Goal: Task Accomplishment & Management: Manage account settings

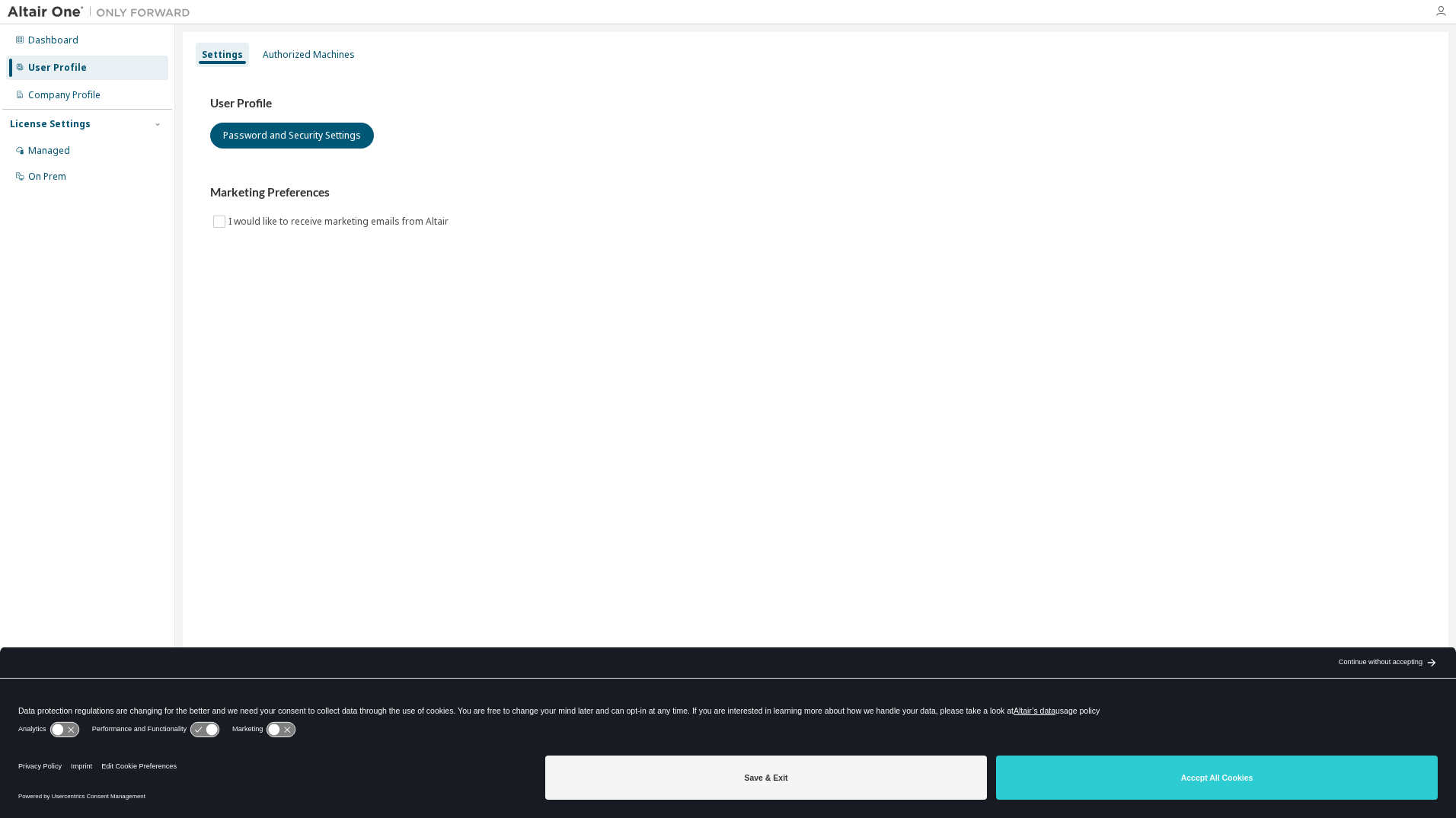
click at [1442, 16] on icon "button" at bounding box center [1441, 11] width 12 height 12
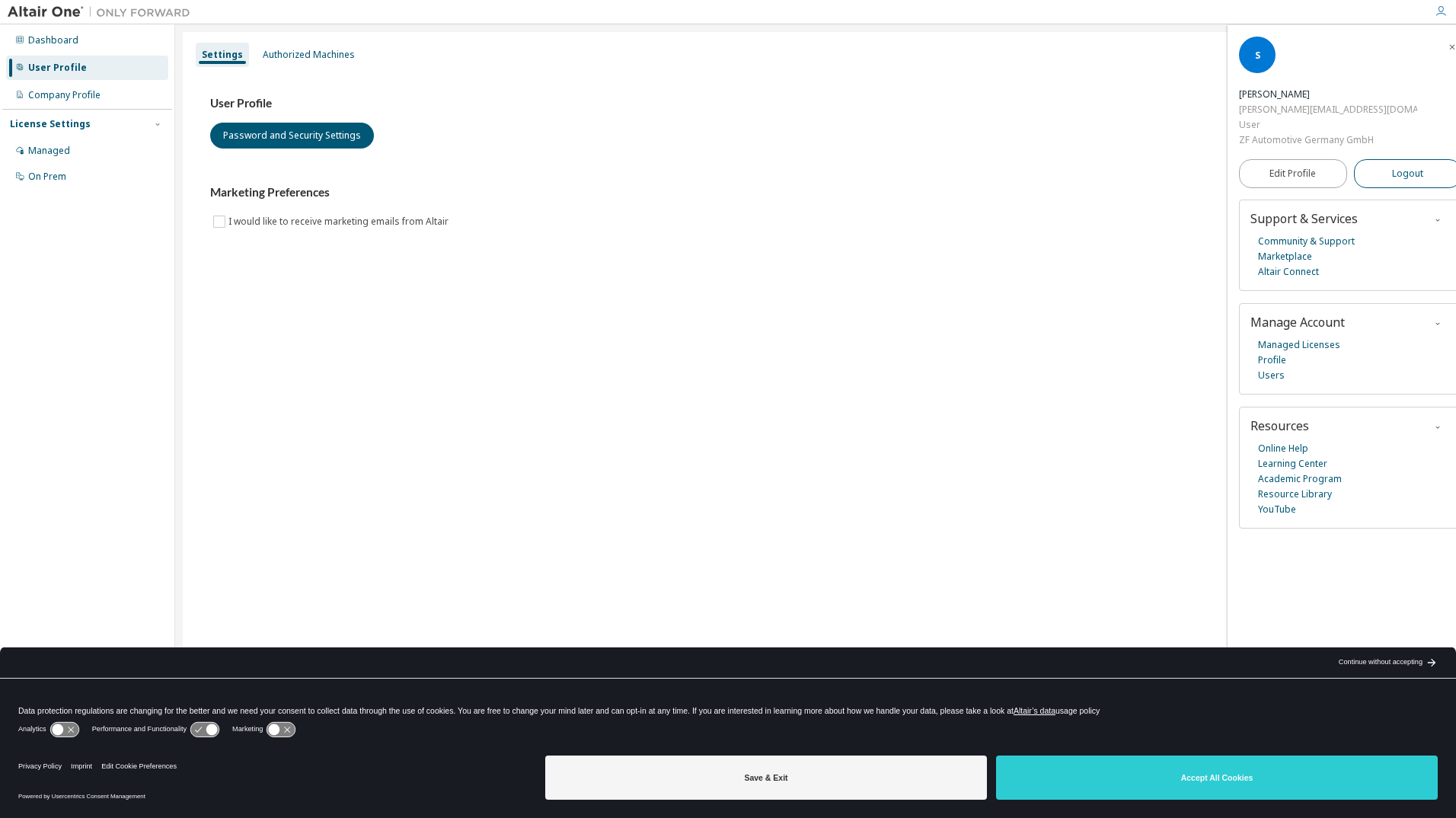
click at [1392, 166] on span "Logout" at bounding box center [1407, 174] width 31 height 15
